Goal: Transaction & Acquisition: Purchase product/service

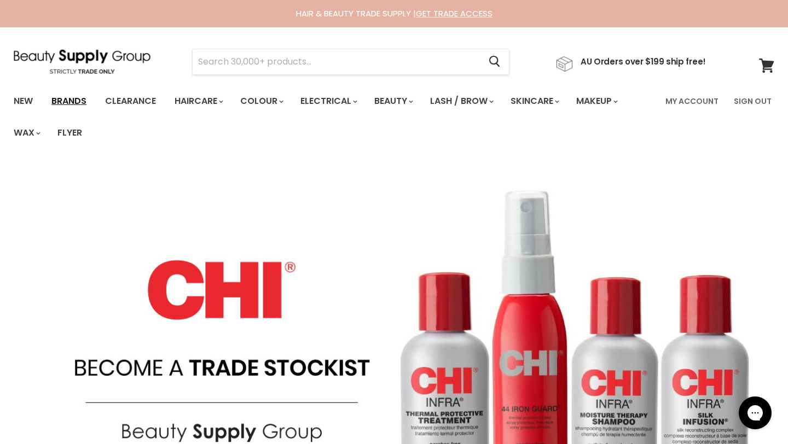
click at [84, 101] on link "Brands" at bounding box center [68, 101] width 51 height 23
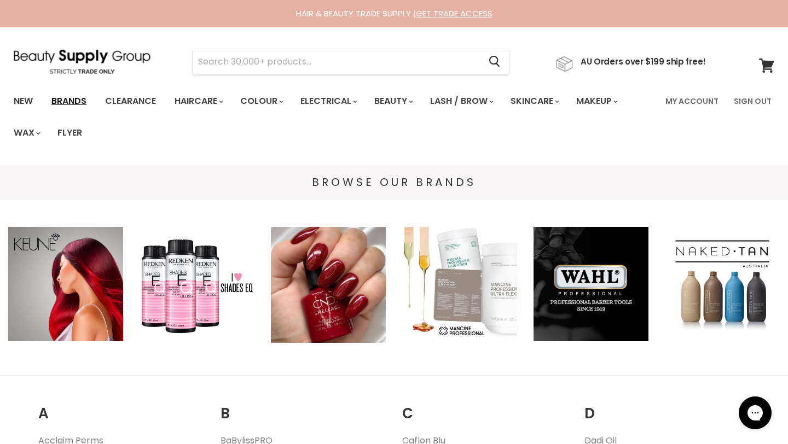
click at [72, 100] on link "Brands" at bounding box center [68, 101] width 51 height 23
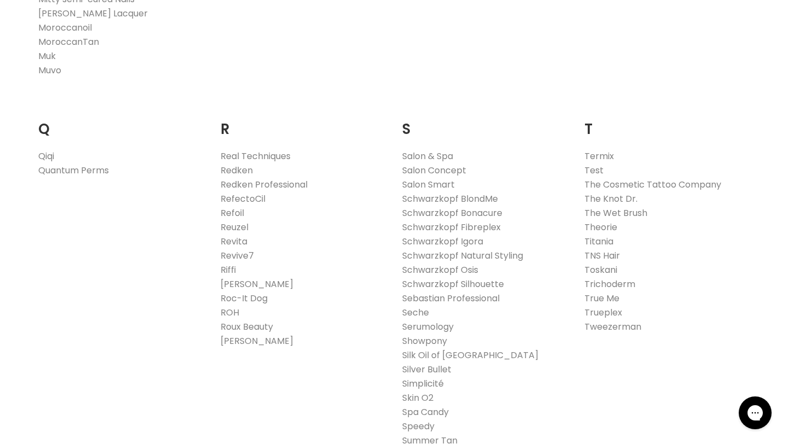
scroll to position [1627, 0]
click at [232, 225] on link "Reuzel" at bounding box center [235, 225] width 28 height 13
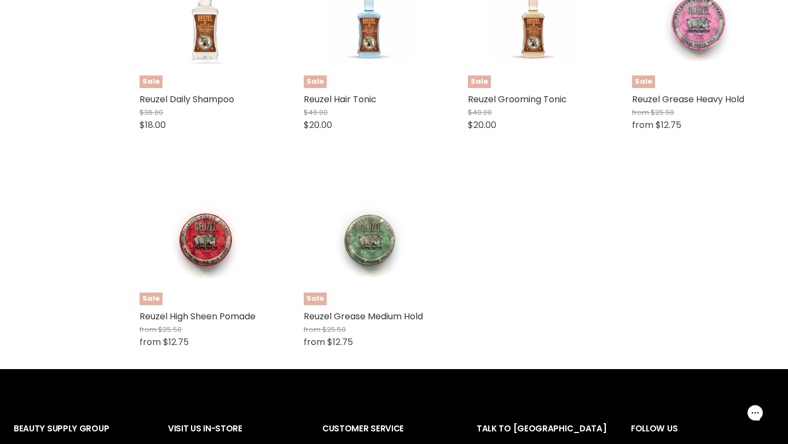
scroll to position [1949, 0]
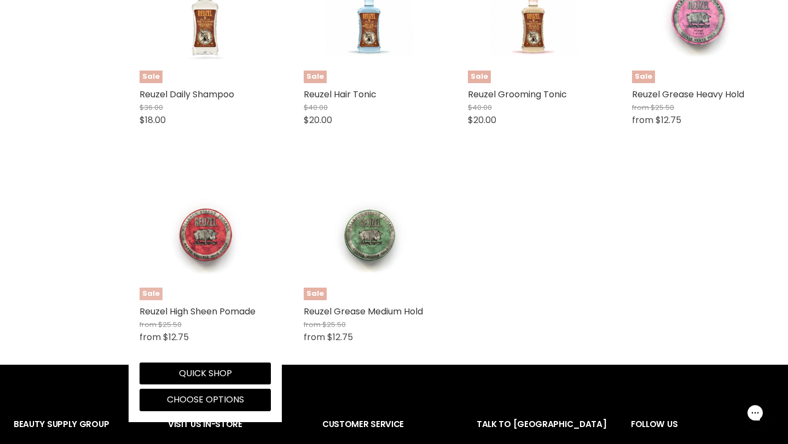
click at [217, 240] on img "Main content" at bounding box center [205, 234] width 88 height 131
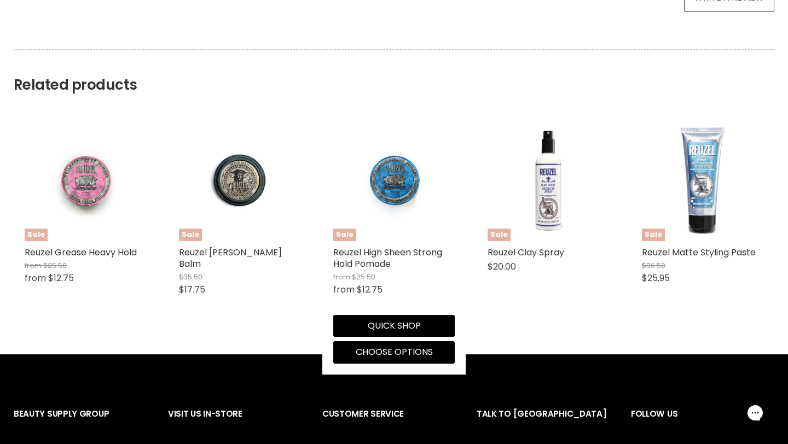
scroll to position [686, 0]
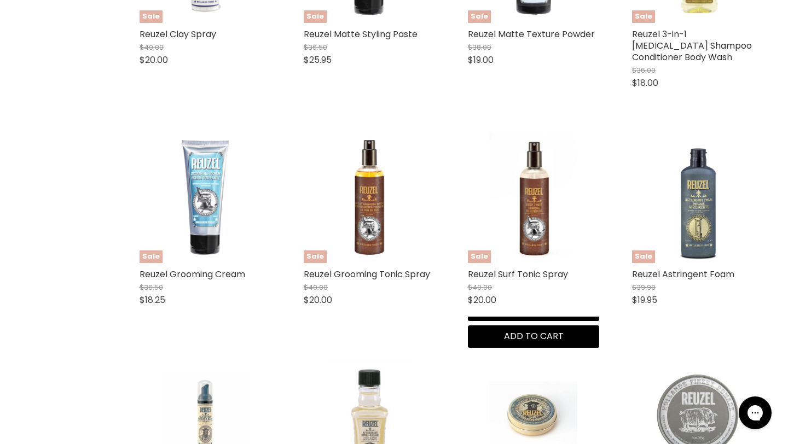
scroll to position [876, 0]
